Goal: Information Seeking & Learning: Learn about a topic

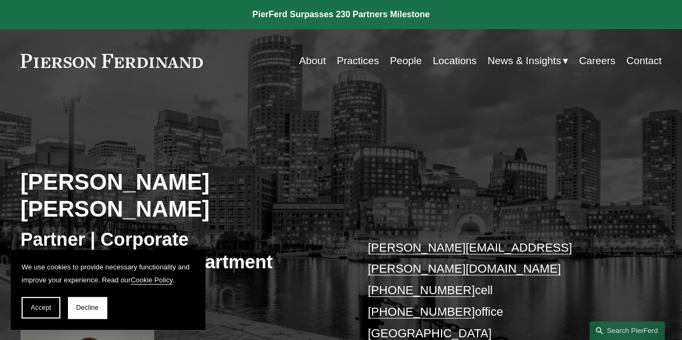
click at [364, 60] on link "Practices" at bounding box center [358, 61] width 42 height 20
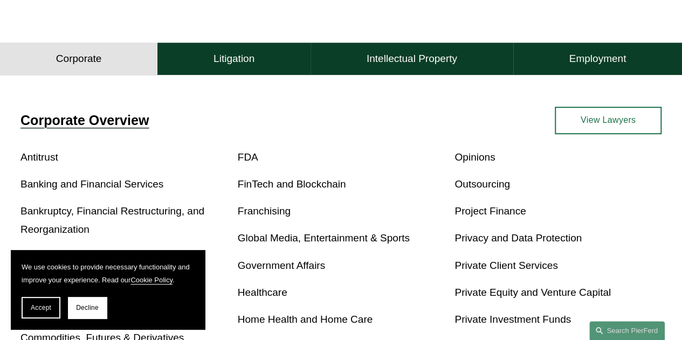
scroll to position [378, 0]
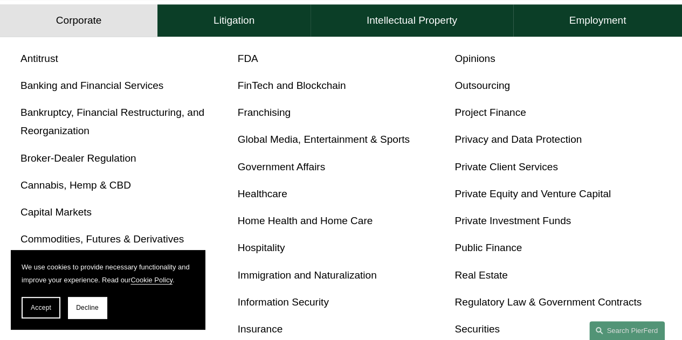
click at [535, 227] on link "Private Investment Funds" at bounding box center [513, 220] width 117 height 11
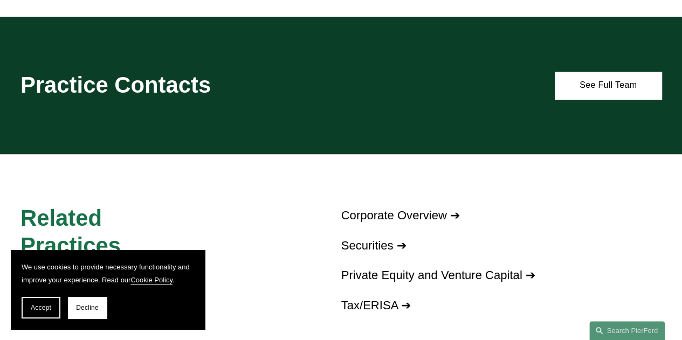
scroll to position [863, 0]
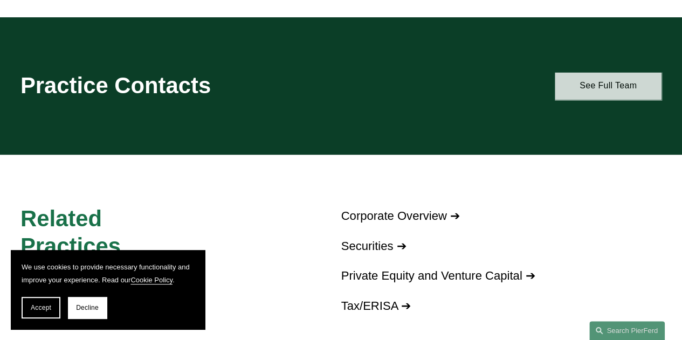
click at [589, 100] on link "See Full Team" at bounding box center [608, 86] width 107 height 28
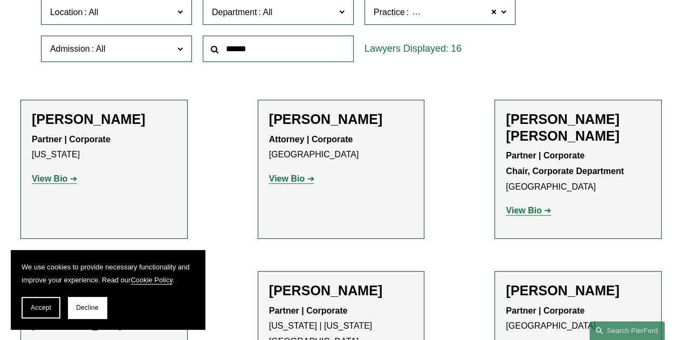
scroll to position [432, 0]
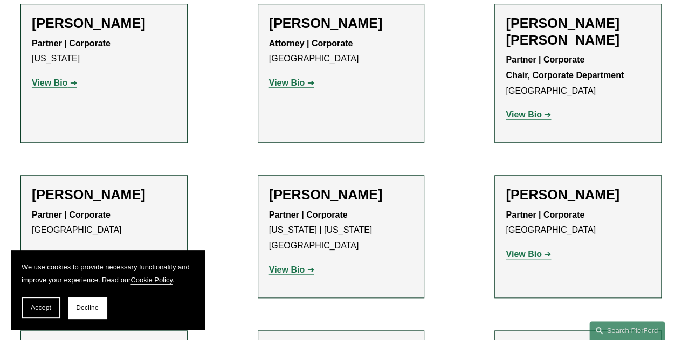
click at [536, 119] on strong "View Bio" at bounding box center [524, 114] width 36 height 9
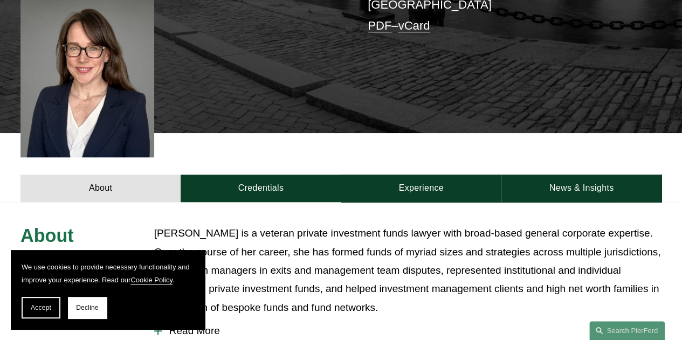
scroll to position [378, 0]
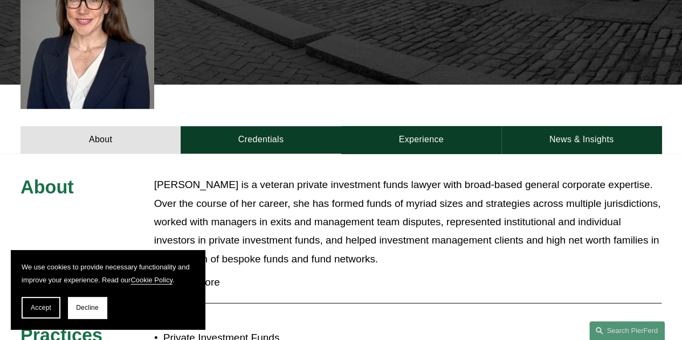
click at [264, 176] on p "[PERSON_NAME] is a veteran private investment funds lawyer with broad-based gen…" at bounding box center [408, 222] width 508 height 92
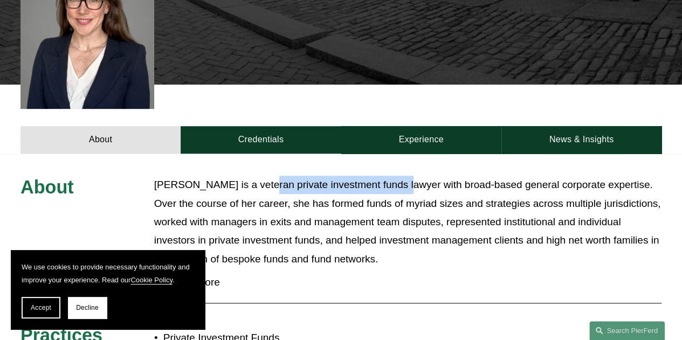
drag, startPoint x: 260, startPoint y: 142, endPoint x: 399, endPoint y: 137, distance: 139.2
click at [399, 176] on p "[PERSON_NAME] is a veteran private investment funds lawyer with broad-based gen…" at bounding box center [408, 222] width 508 height 92
copy p "private investment funds lawye"
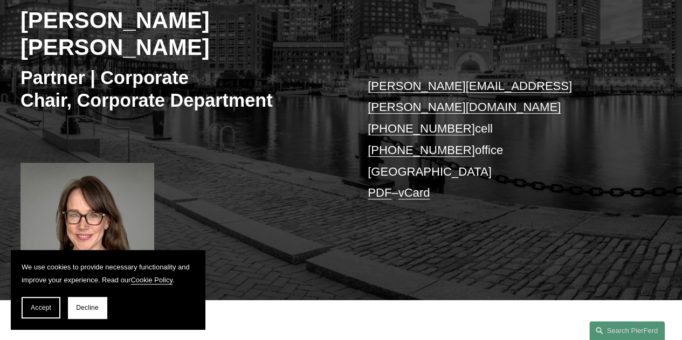
scroll to position [0, 0]
